Goal: Contribute content: Contribute content

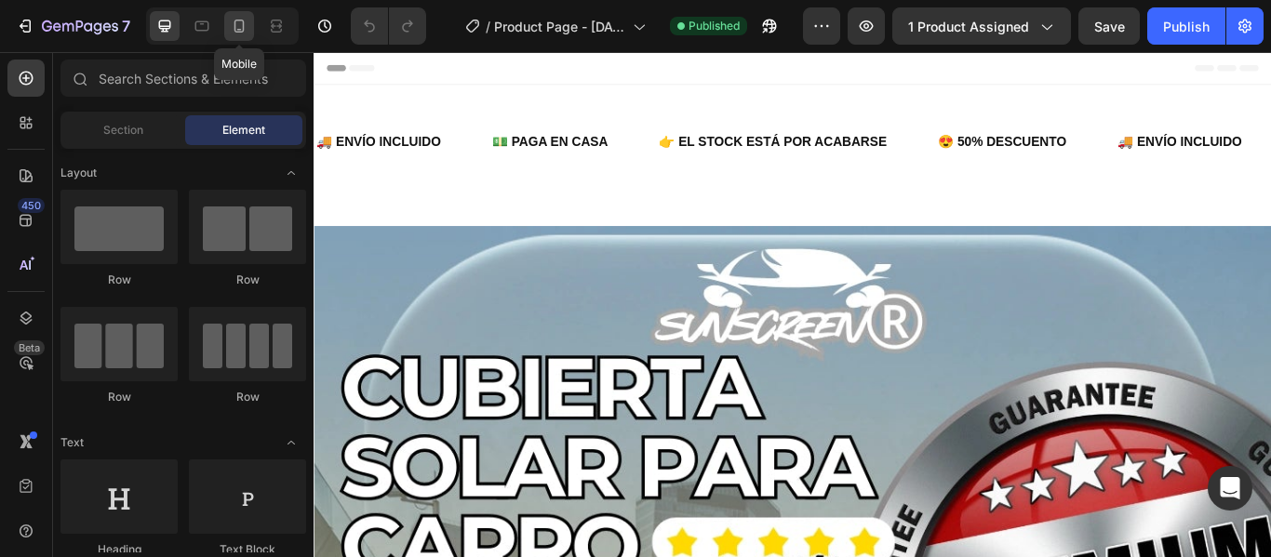
click at [240, 33] on icon at bounding box center [239, 26] width 19 height 19
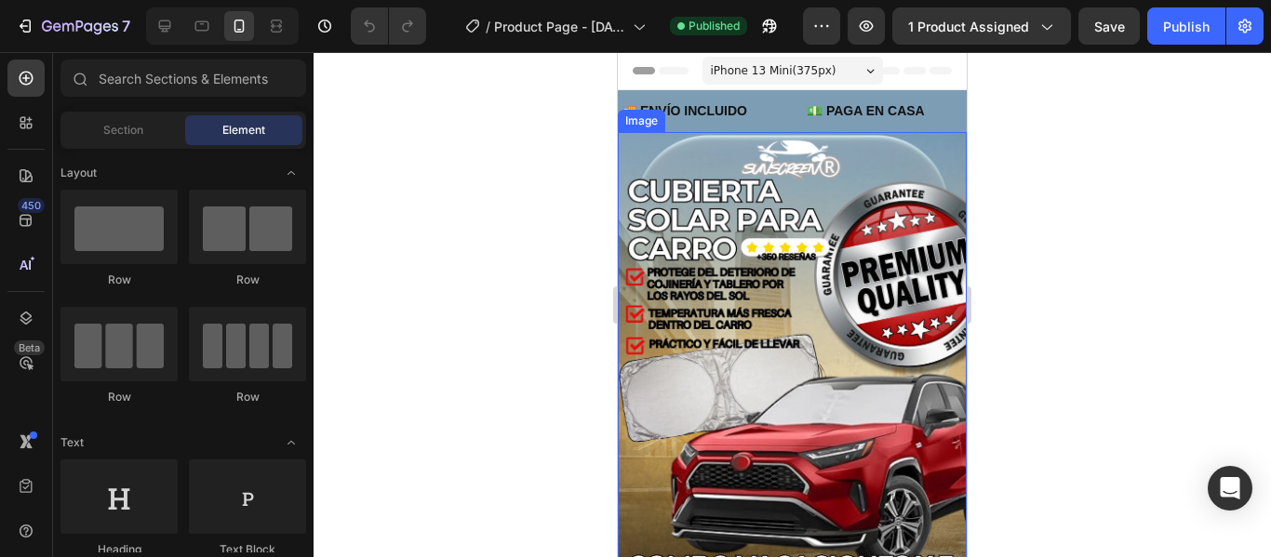
click at [842, 209] on img at bounding box center [792, 442] width 349 height 621
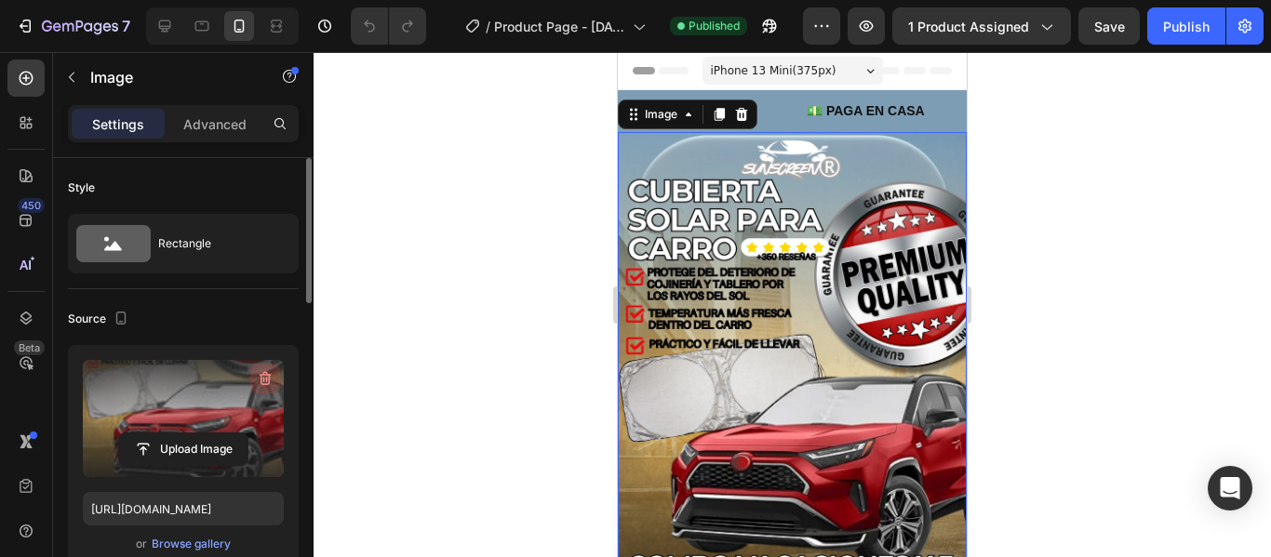
click at [264, 381] on icon "button" at bounding box center [264, 380] width 2 height 6
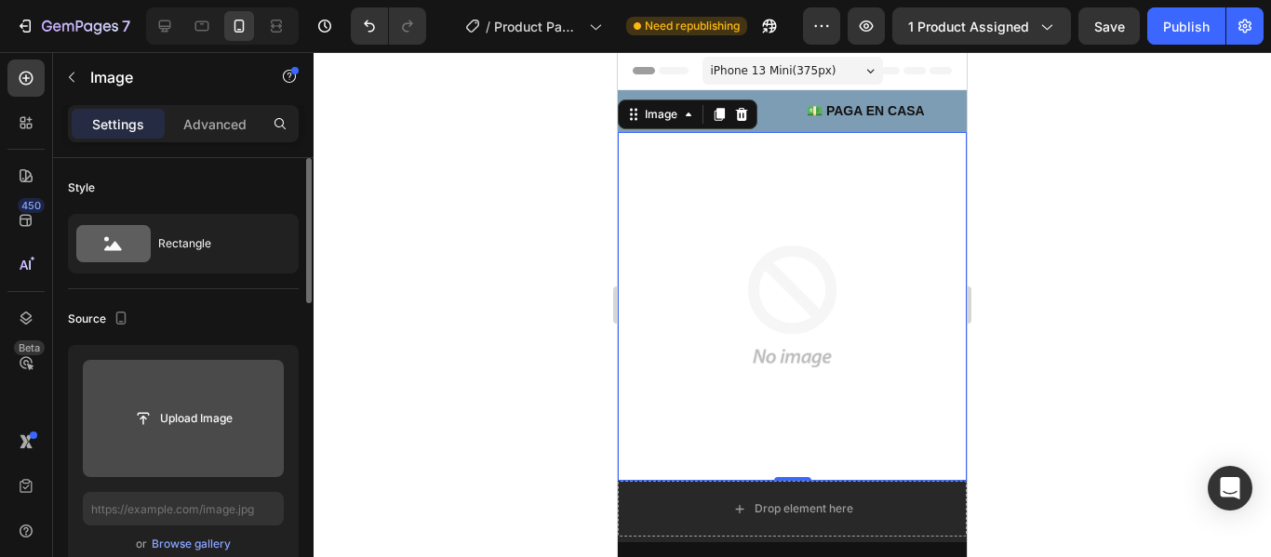
click at [221, 422] on input "file" at bounding box center [183, 419] width 128 height 32
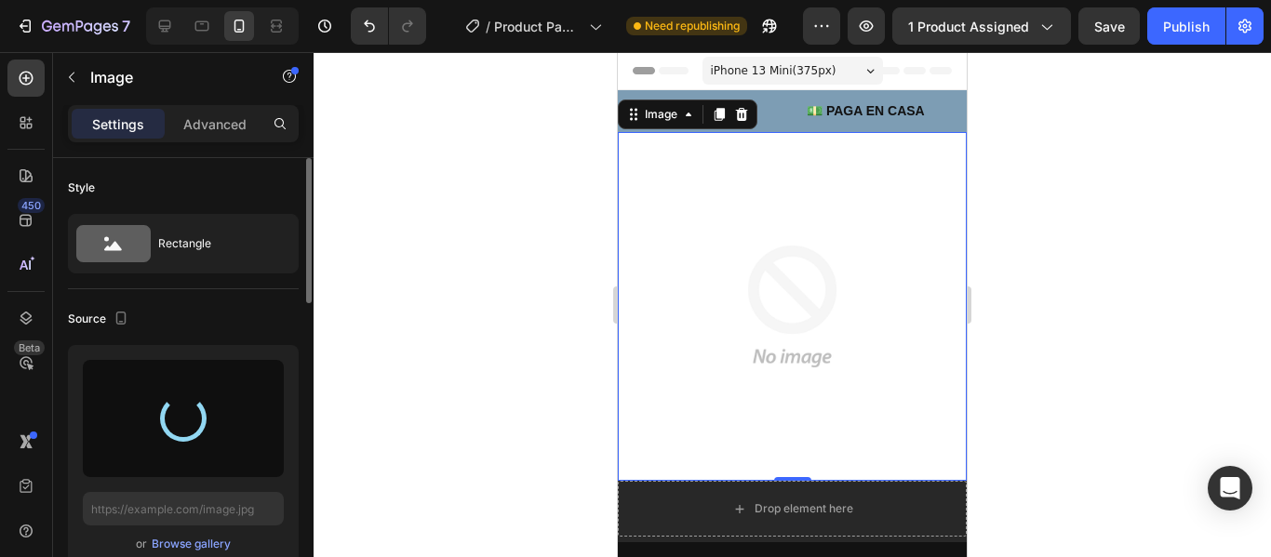
type input "[URL][DOMAIN_NAME]"
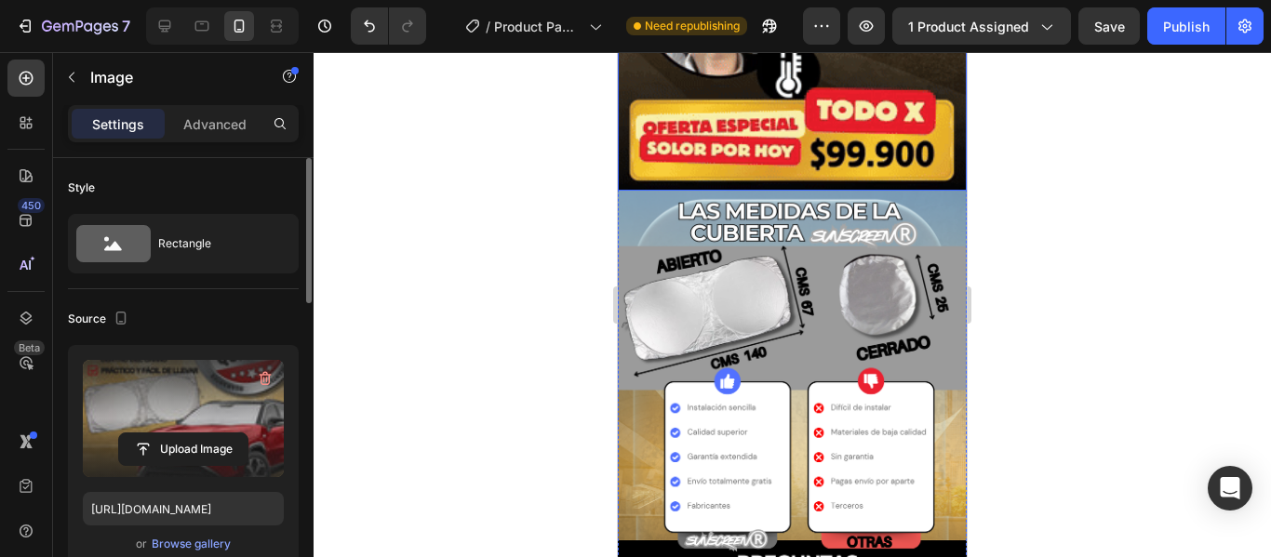
scroll to position [1861, 0]
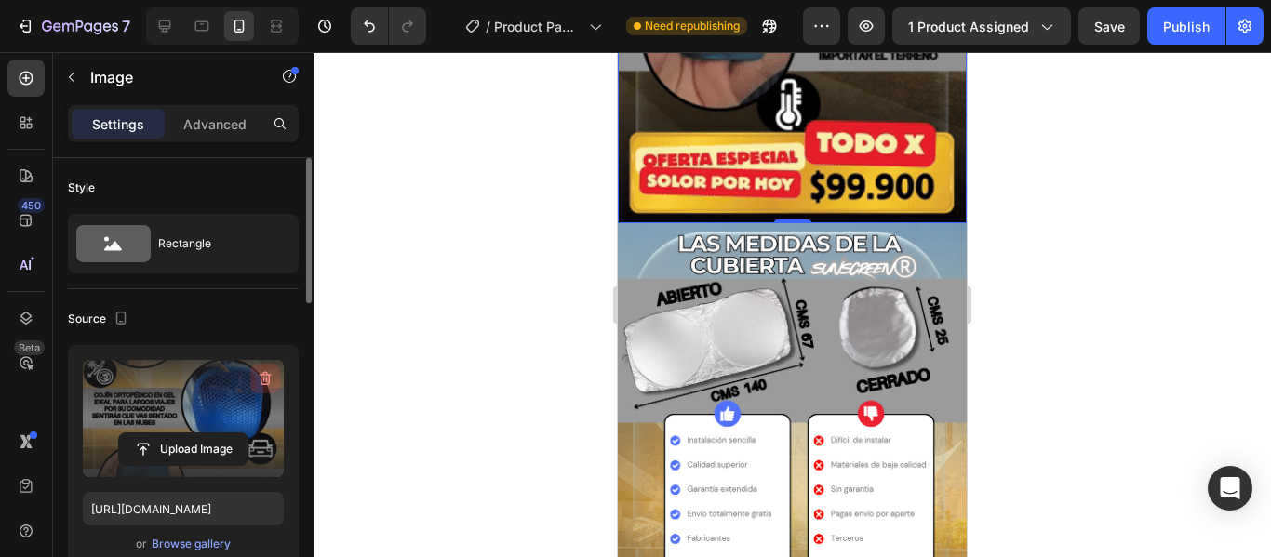
click at [264, 379] on icon "button" at bounding box center [264, 380] width 2 height 6
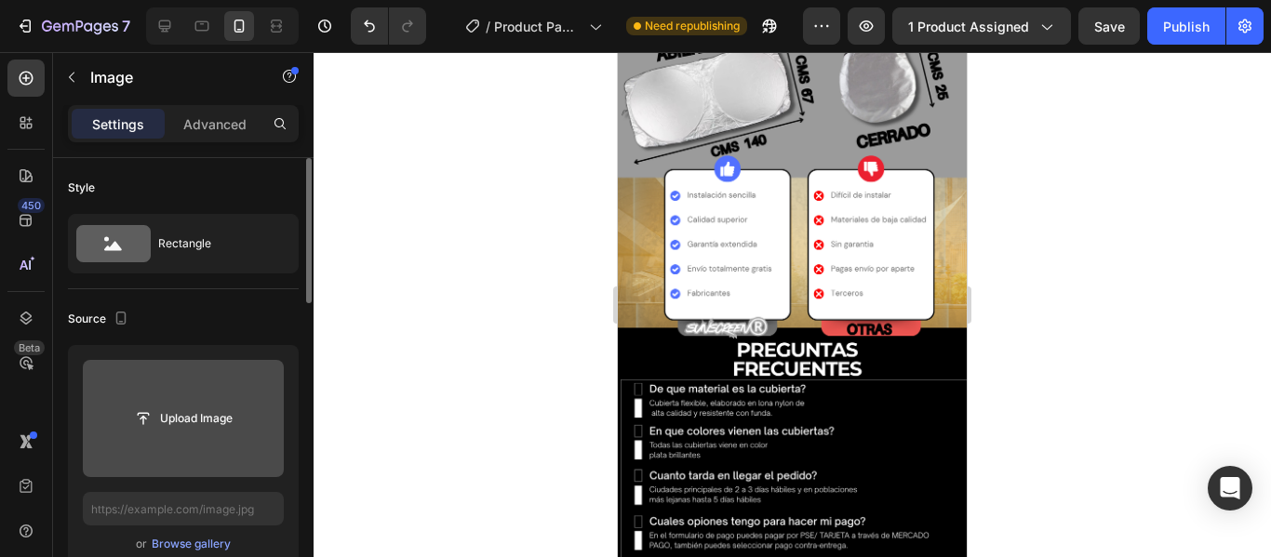
scroll to position [1780, 0]
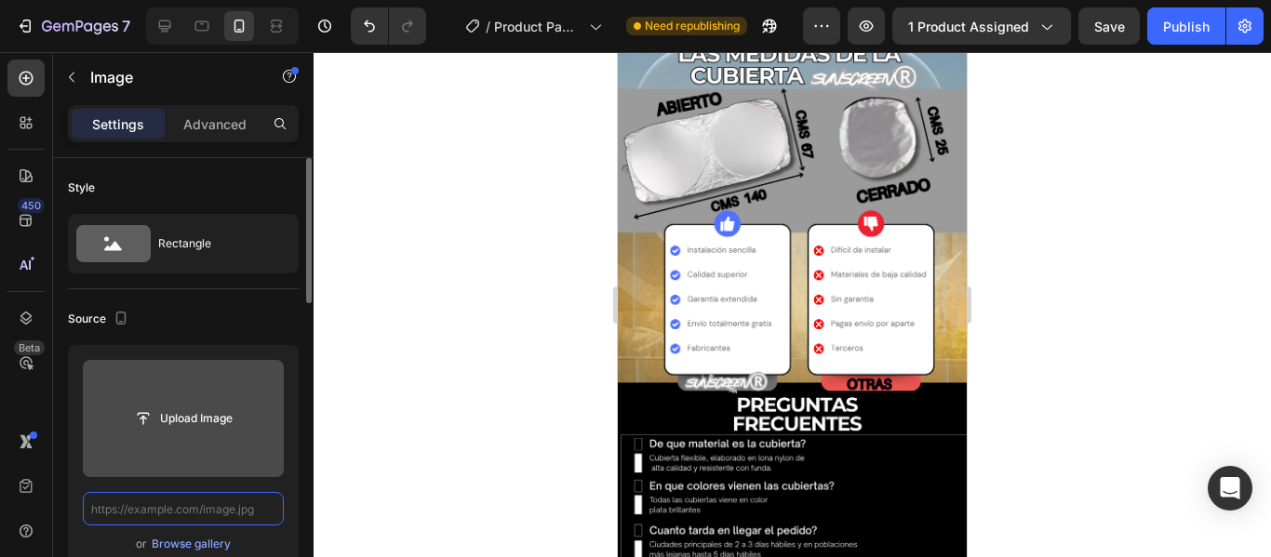
click at [247, 506] on input "text" at bounding box center [183, 508] width 201 height 33
paste input "[URL][DOMAIN_NAME]"
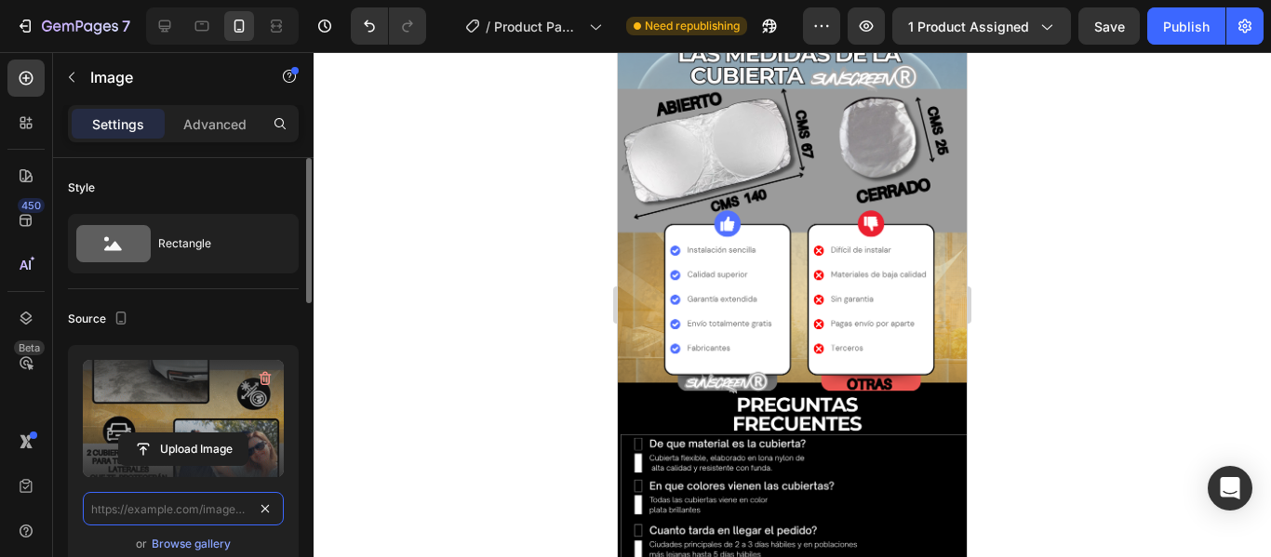
type input "[URL][DOMAIN_NAME]"
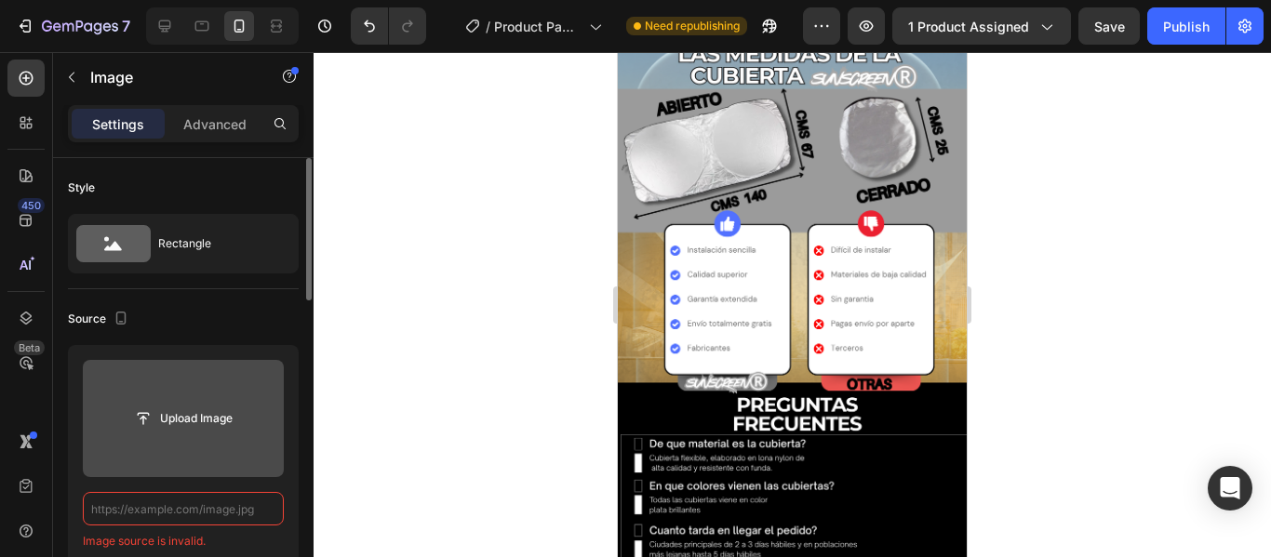
scroll to position [0, 0]
click at [113, 515] on input "text" at bounding box center [183, 508] width 201 height 33
paste input "[URL][DOMAIN_NAME]"
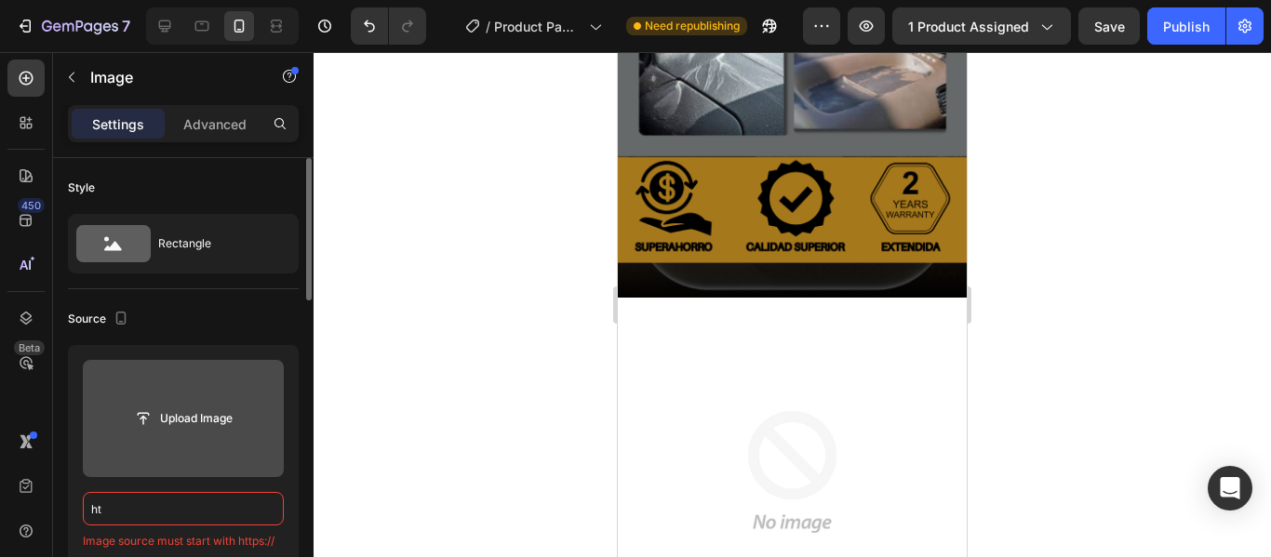
type input "h"
paste input "[URL][DOMAIN_NAME]"
type input "[URL][DOMAIN_NAME]"
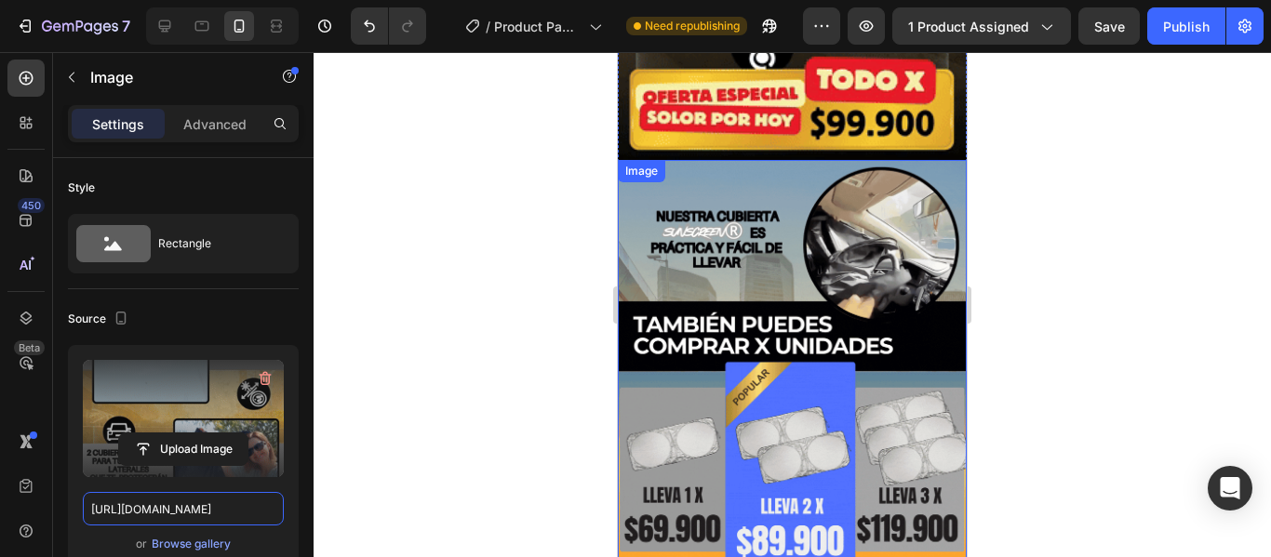
scroll to position [2506, 0]
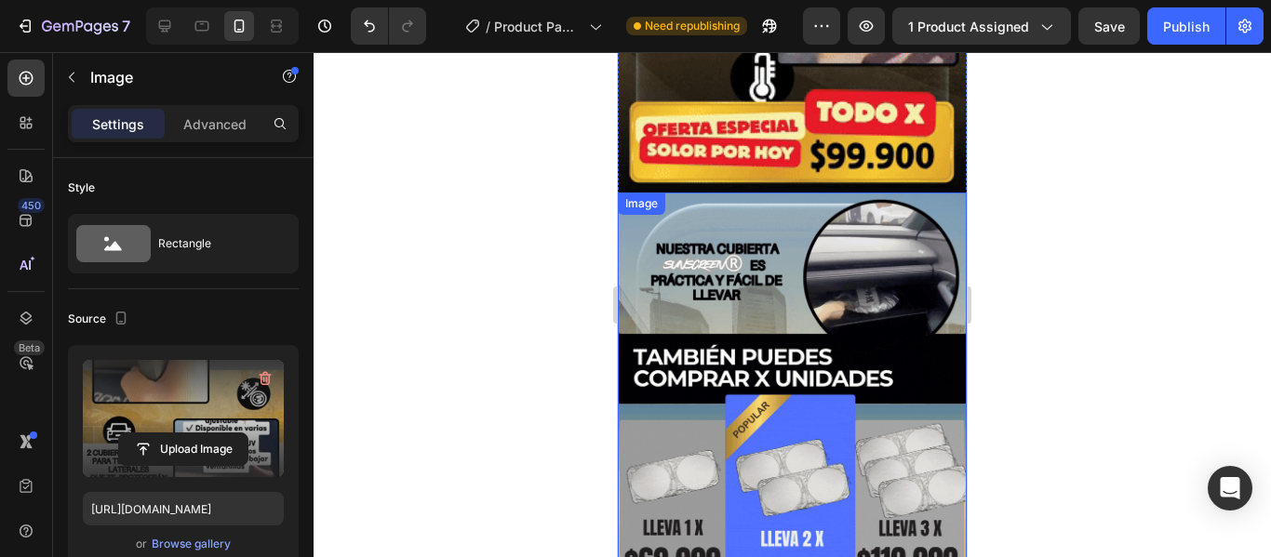
click at [880, 233] on img at bounding box center [792, 503] width 349 height 621
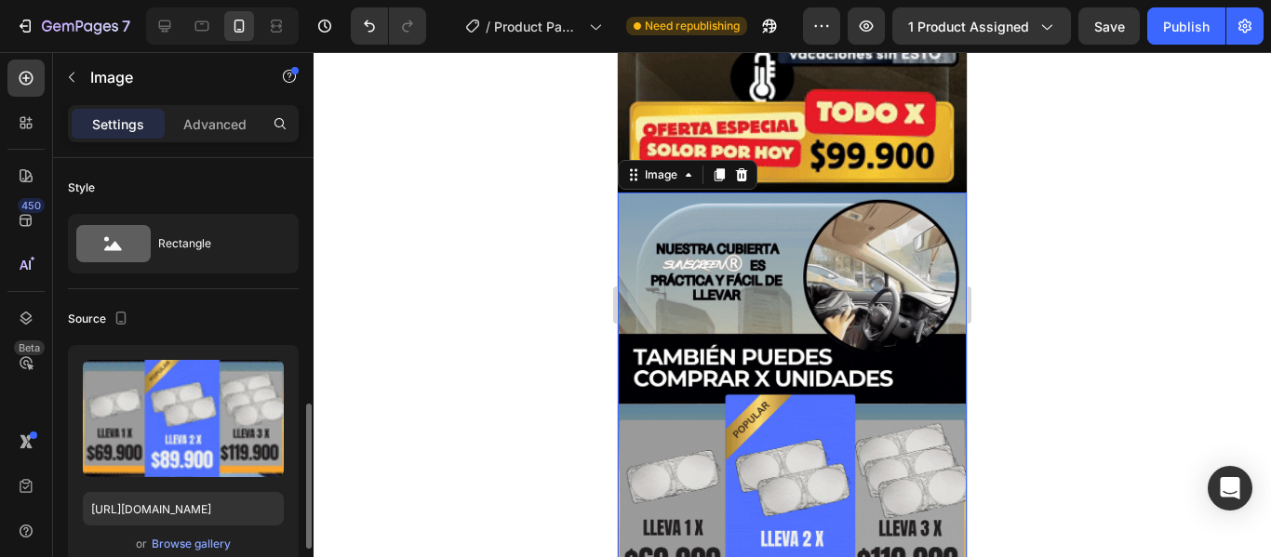
scroll to position [186, 0]
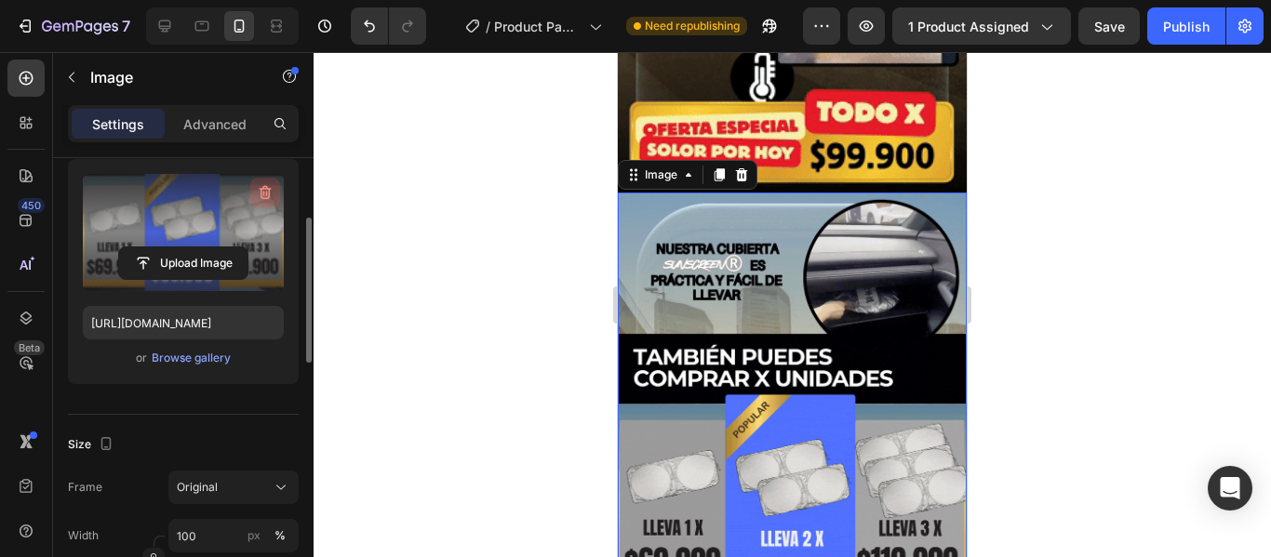
click at [261, 191] on icon "button" at bounding box center [265, 192] width 19 height 19
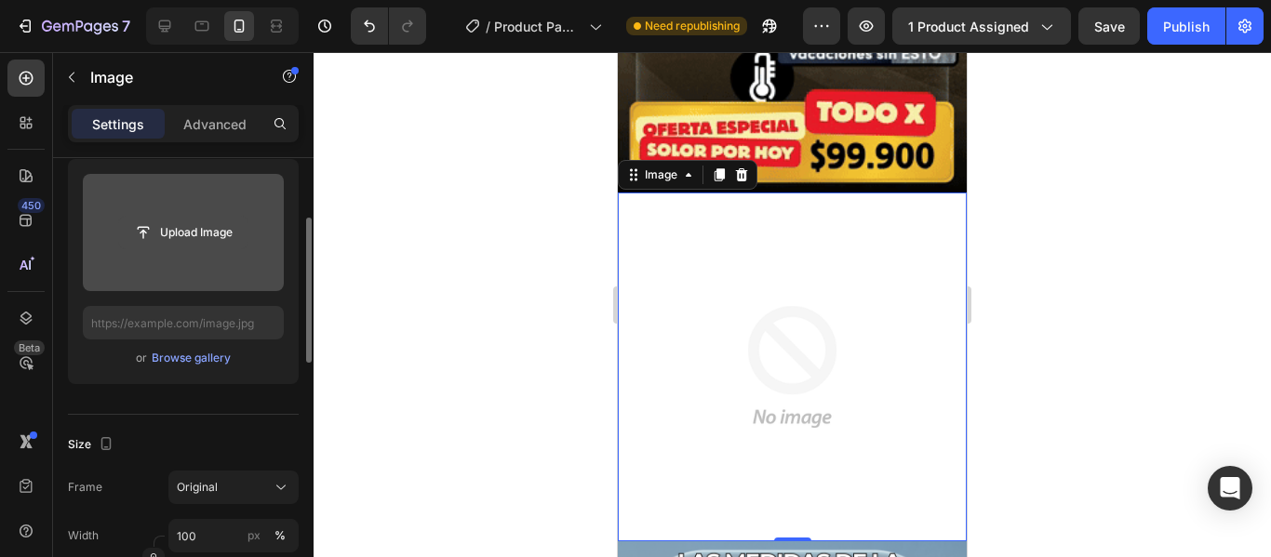
click at [199, 238] on input "file" at bounding box center [183, 233] width 128 height 32
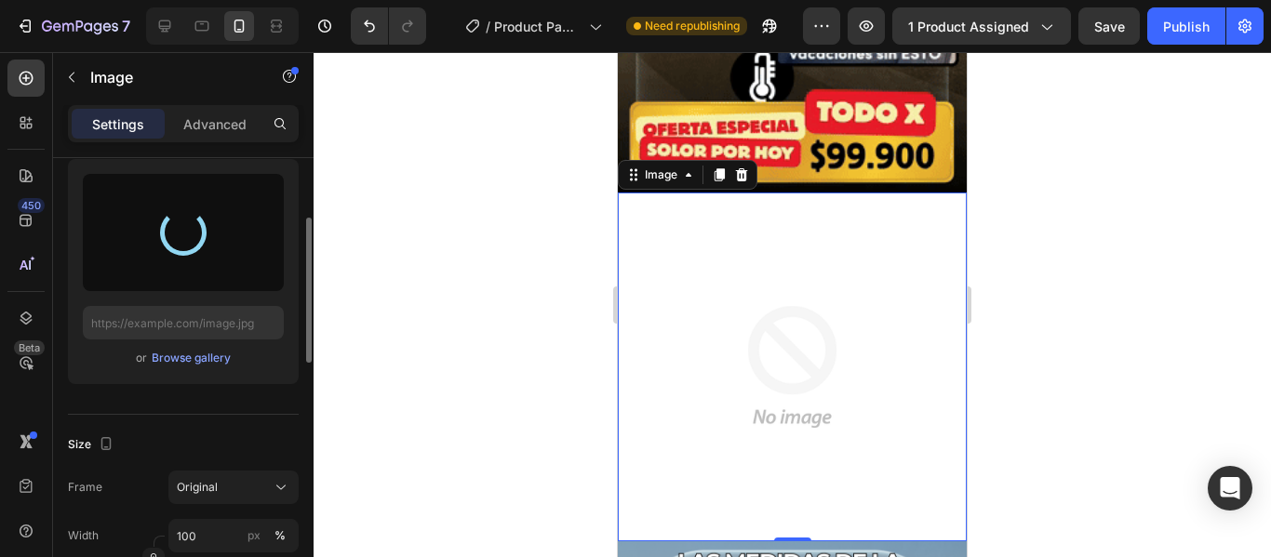
type input "[URL][DOMAIN_NAME]"
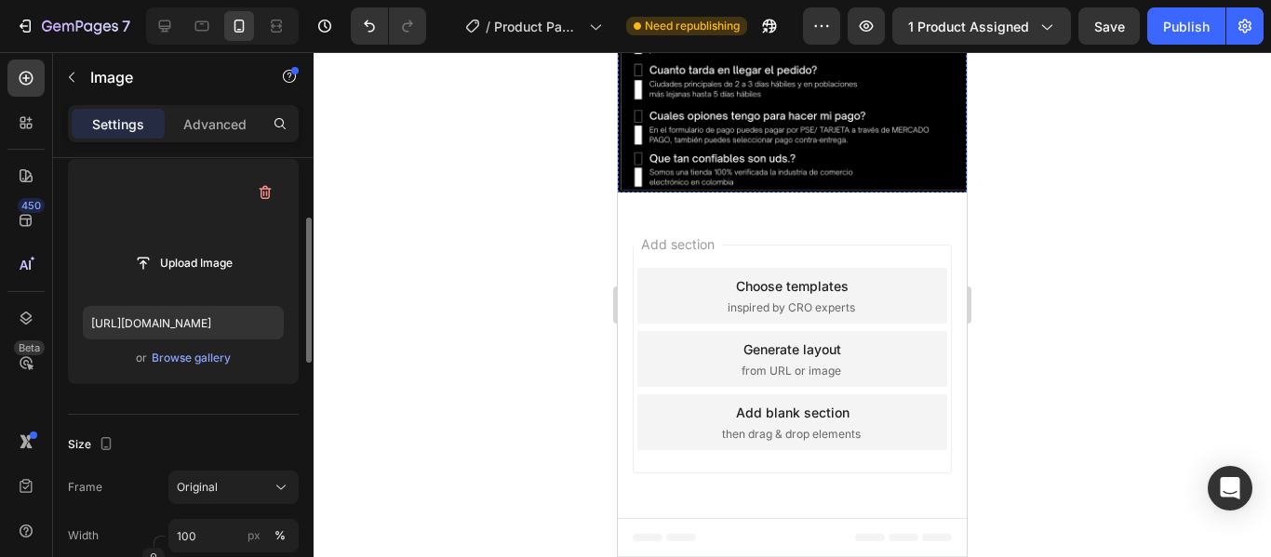
scroll to position [3622, 0]
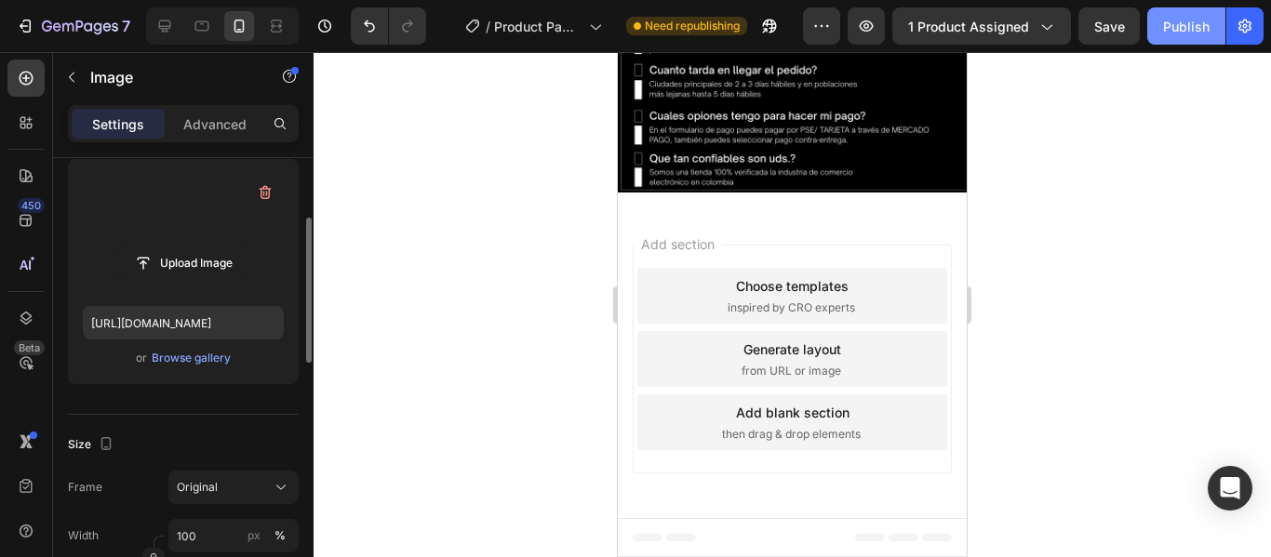
click at [1198, 27] on div "Publish" at bounding box center [1186, 27] width 47 height 20
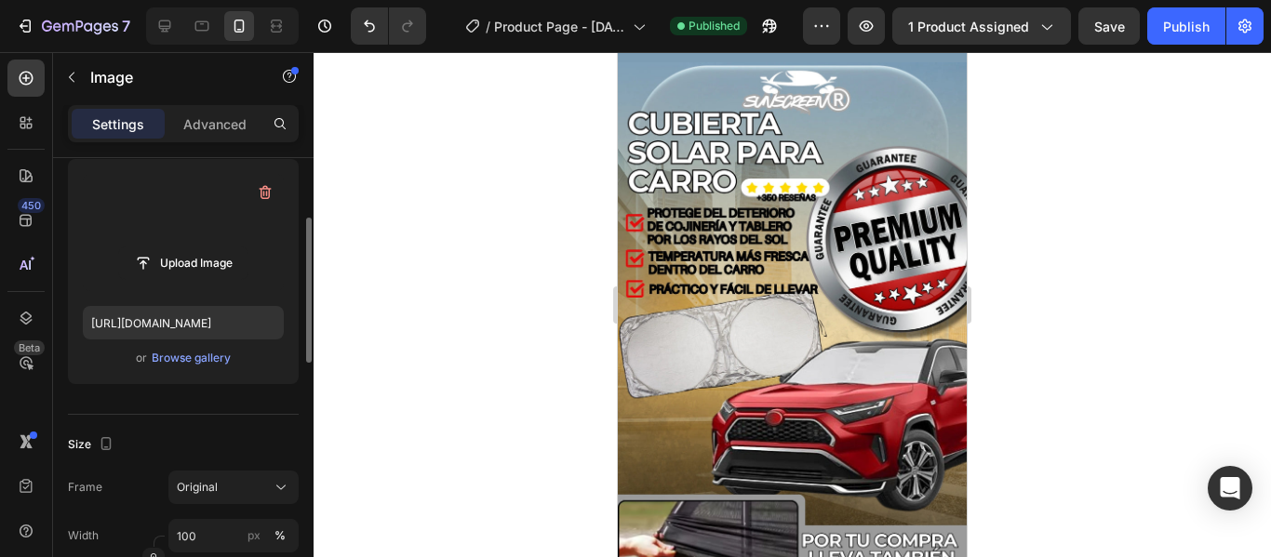
scroll to position [0, 0]
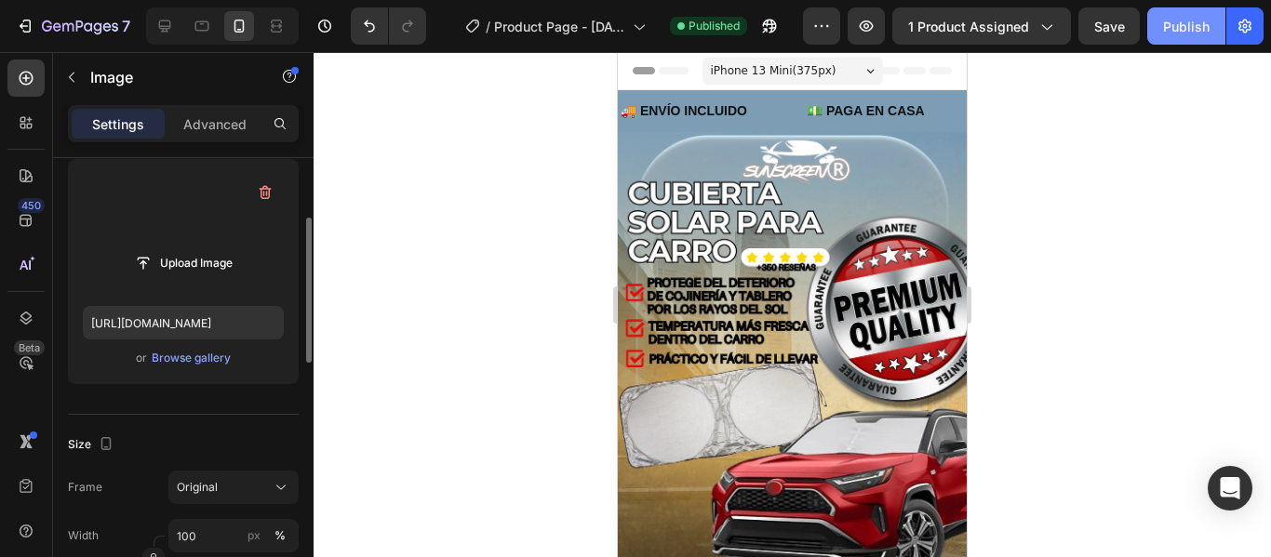
click at [1184, 25] on div "Publish" at bounding box center [1186, 27] width 47 height 20
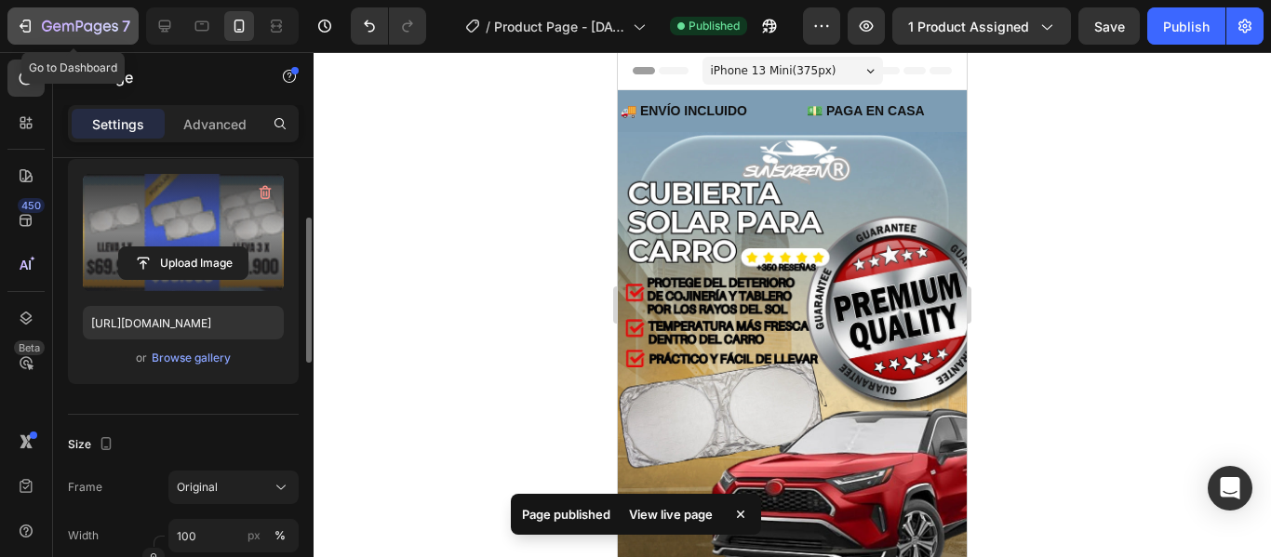
click at [20, 19] on icon "button" at bounding box center [25, 26] width 19 height 19
